Goal: Find specific page/section: Find specific page/section

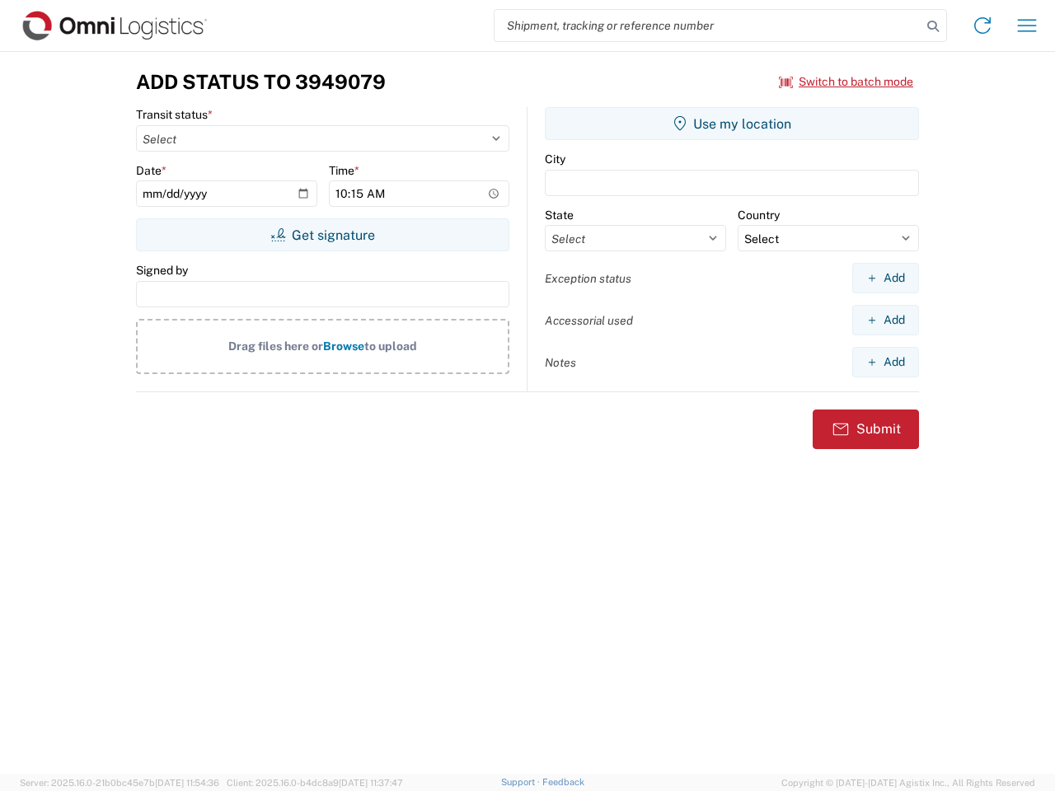
click at [708, 26] on input "search" at bounding box center [708, 25] width 427 height 31
click at [933, 26] on icon at bounding box center [933, 26] width 23 height 23
click at [983, 26] on icon at bounding box center [982, 25] width 26 height 26
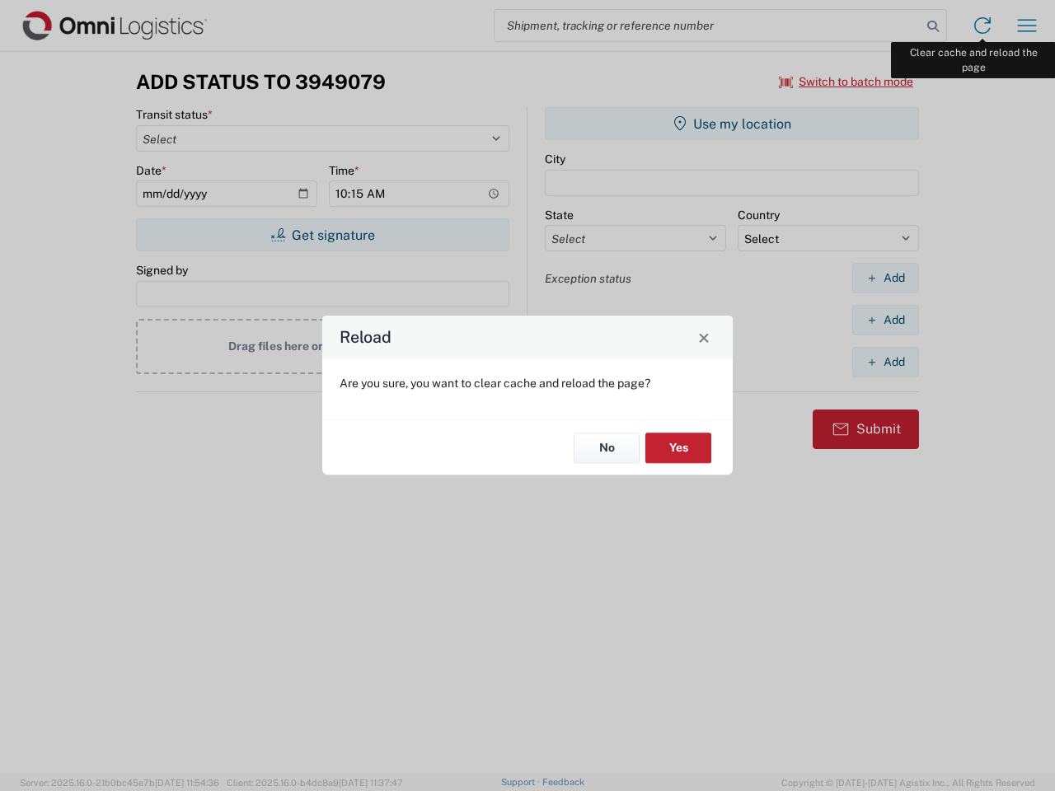
click at [1027, 26] on div "Reload Are you sure, you want to clear cache and reload the page? No Yes" at bounding box center [527, 395] width 1055 height 791
click at [847, 82] on div "Reload Are you sure, you want to clear cache and reload the page? No Yes" at bounding box center [527, 395] width 1055 height 791
click at [322, 235] on div "Reload Are you sure, you want to clear cache and reload the page? No Yes" at bounding box center [527, 395] width 1055 height 791
click at [732, 124] on div "Reload Are you sure, you want to clear cache and reload the page? No Yes" at bounding box center [527, 395] width 1055 height 791
click at [885, 278] on div "Reload Are you sure, you want to clear cache and reload the page? No Yes" at bounding box center [527, 395] width 1055 height 791
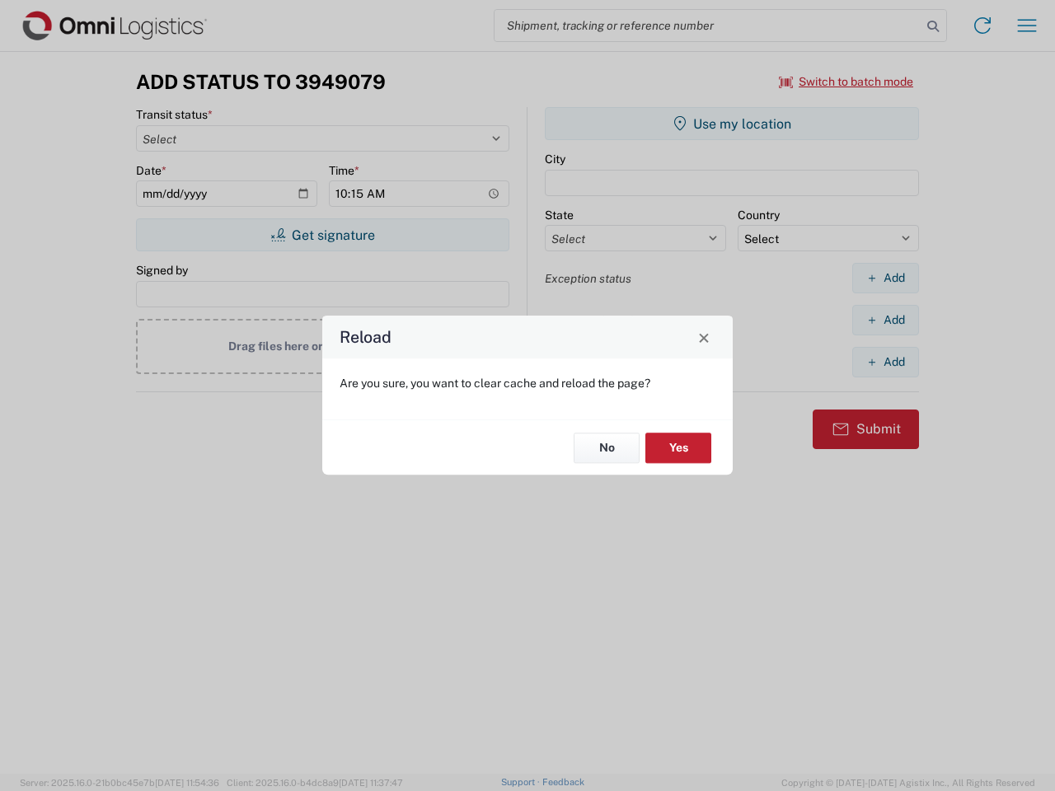
click at [885, 320] on div "Reload Are you sure, you want to clear cache and reload the page? No Yes" at bounding box center [527, 395] width 1055 height 791
click at [885, 362] on div "Reload Are you sure, you want to clear cache and reload the page? No Yes" at bounding box center [527, 395] width 1055 height 791
